Goal: Browse casually: Explore the website without a specific task or goal

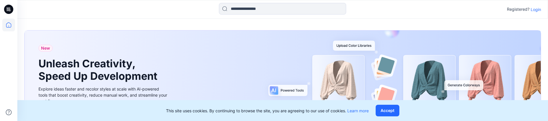
scroll to position [116, 0]
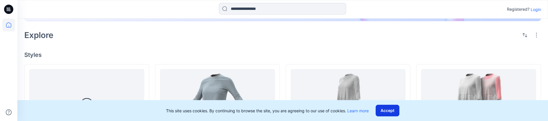
click at [388, 113] on button "Accept" at bounding box center [387, 110] width 24 height 12
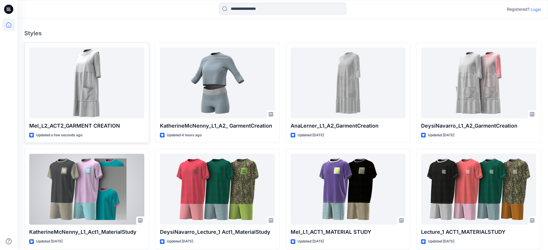
scroll to position [127, 0]
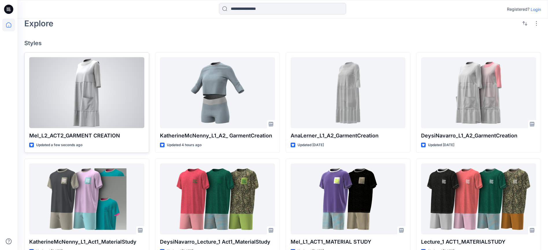
click at [81, 120] on div "Mel_L2_ACT2_GARMENT CREATION Updated a few seconds ago" at bounding box center [86, 102] width 125 height 101
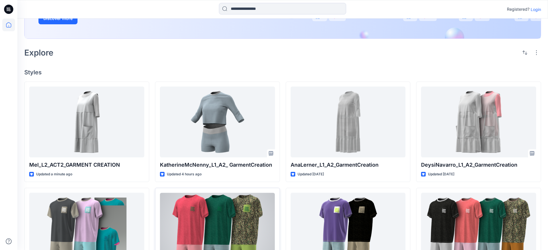
scroll to position [97, 0]
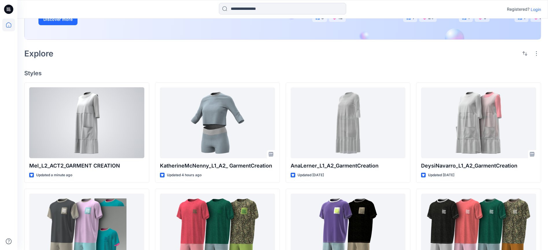
click at [80, 120] on div at bounding box center [86, 122] width 115 height 71
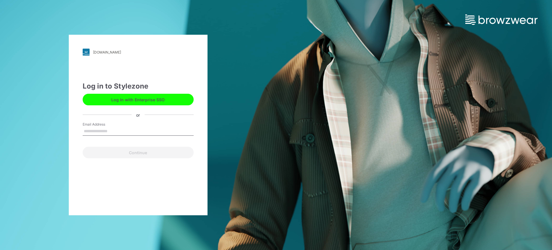
click at [110, 120] on input "Email Address" at bounding box center [138, 131] width 111 height 9
type input "**********"
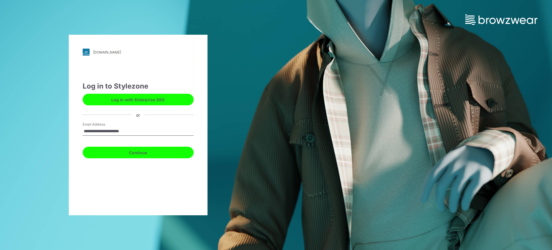
click at [136, 120] on button "Continue" at bounding box center [138, 153] width 111 height 12
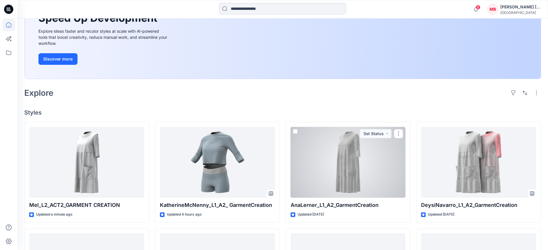
scroll to position [87, 0]
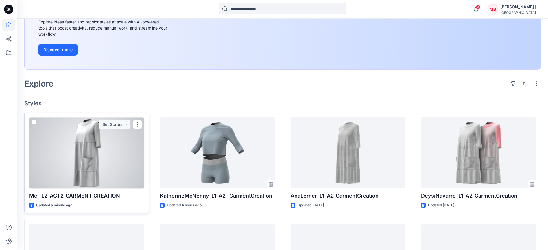
click at [98, 167] on div at bounding box center [86, 152] width 115 height 71
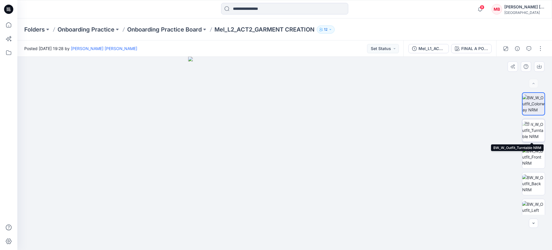
click at [532, 129] on img at bounding box center [533, 130] width 23 height 18
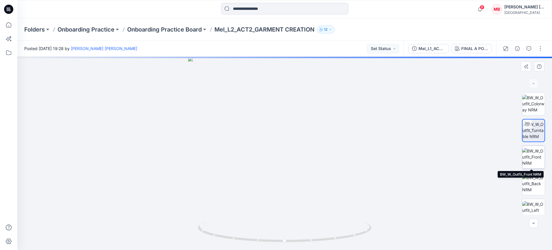
click at [532, 160] on img at bounding box center [533, 157] width 23 height 18
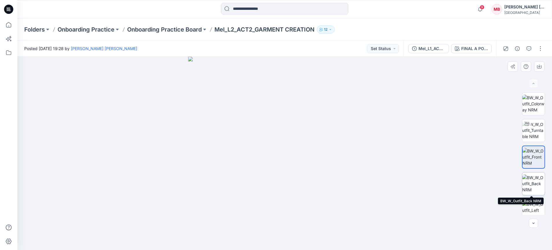
click at [533, 184] on img at bounding box center [533, 183] width 23 height 18
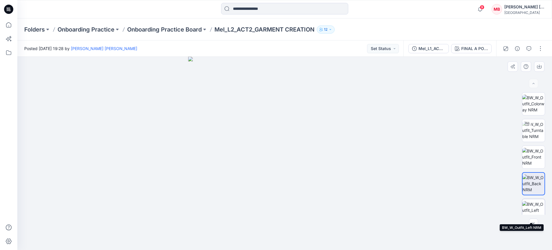
click at [531, 205] on img at bounding box center [533, 210] width 23 height 18
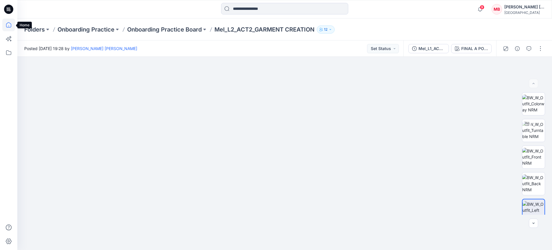
click at [9, 25] on icon at bounding box center [8, 25] width 0 height 1
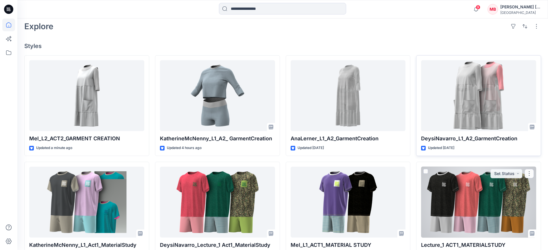
scroll to position [144, 0]
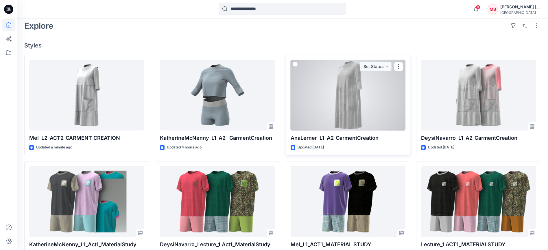
click at [359, 109] on div at bounding box center [347, 95] width 115 height 71
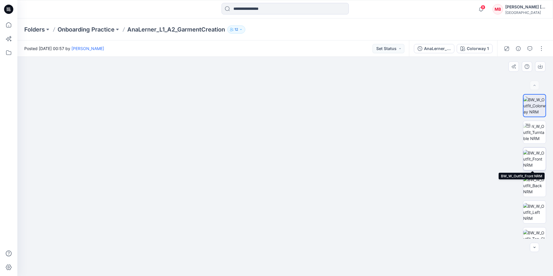
click at [538, 154] on img at bounding box center [534, 159] width 23 height 18
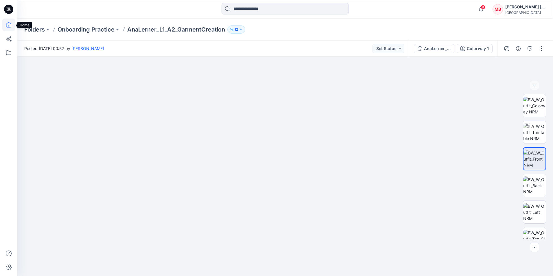
click at [11, 26] on icon at bounding box center [8, 24] width 13 height 13
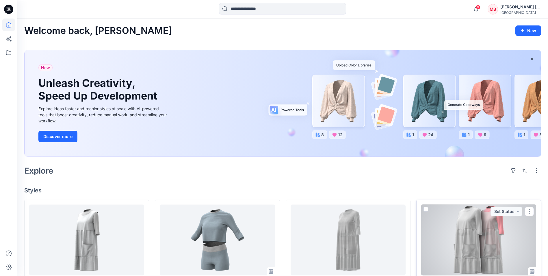
click at [475, 218] on div at bounding box center [478, 239] width 115 height 71
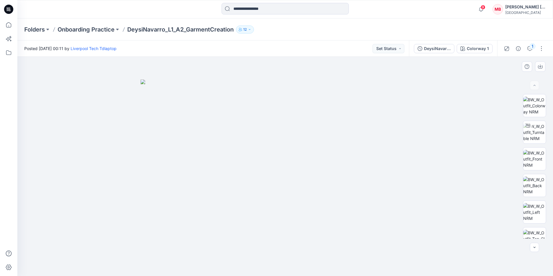
click at [264, 153] on img at bounding box center [284, 177] width 289 height 196
click at [13, 25] on icon at bounding box center [8, 24] width 13 height 13
